Goal: Information Seeking & Learning: Learn about a topic

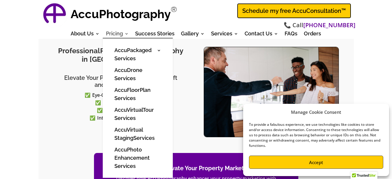
click at [121, 34] on link "Pricing" at bounding box center [117, 35] width 23 height 6
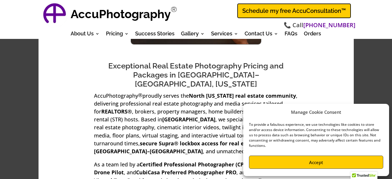
scroll to position [70, 0]
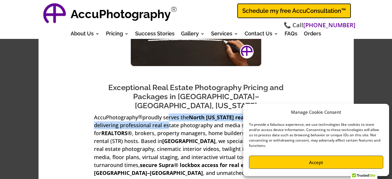
click at [167, 113] on p "AccuPhotography ® proudly serves the North Texas real estate community , delive…" at bounding box center [196, 147] width 204 height 69
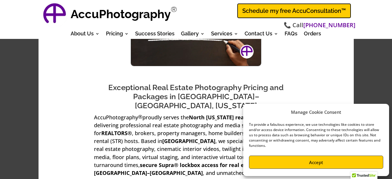
click at [281, 66] on div "Real Estate Photography Pricing: Affordable Packages" at bounding box center [196, 70] width 315 height 8
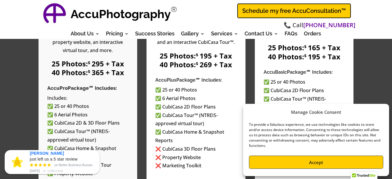
scroll to position [934, 0]
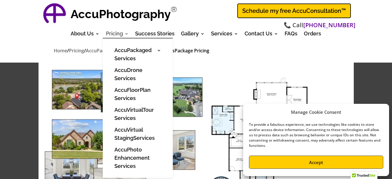
click at [117, 35] on link "Pricing" at bounding box center [117, 35] width 23 height 6
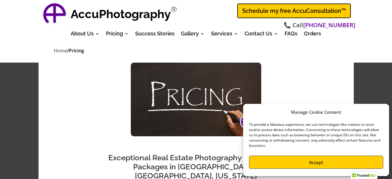
click at [150, 51] on p "Home / Pricing" at bounding box center [196, 51] width 284 height 8
